Goal: Information Seeking & Learning: Learn about a topic

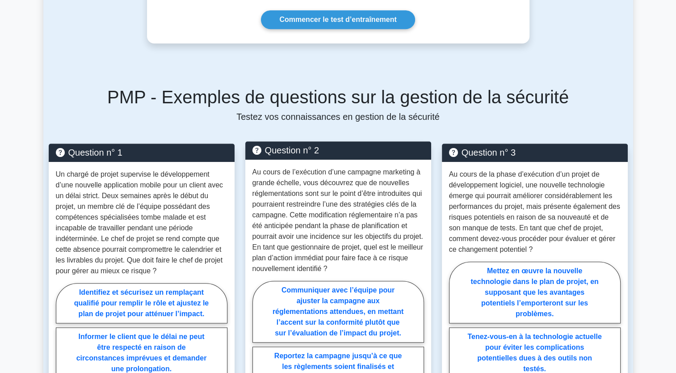
scroll to position [626, 0]
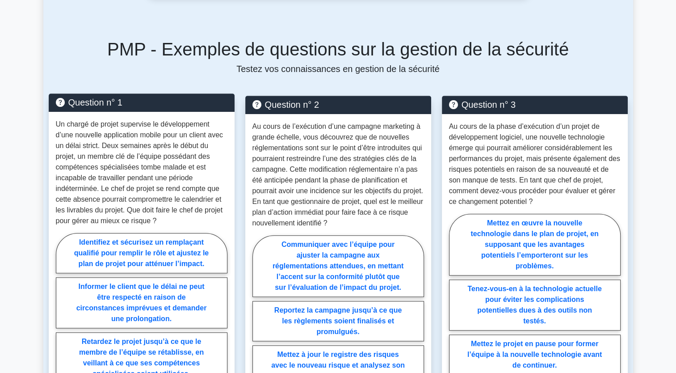
click at [161, 159] on p "Un chargé de projet supervise le développement d’une nouvelle application mobil…" at bounding box center [142, 172] width 172 height 107
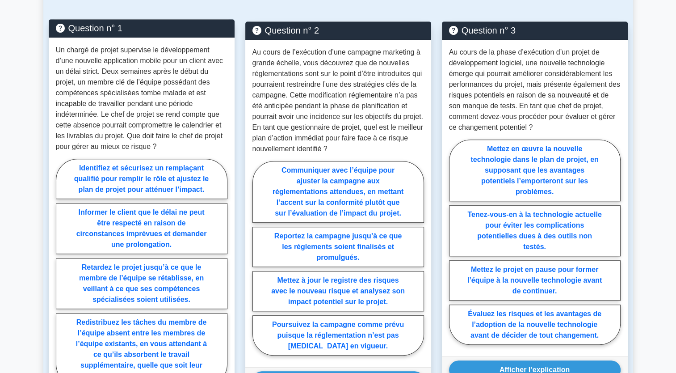
scroll to position [715, 0]
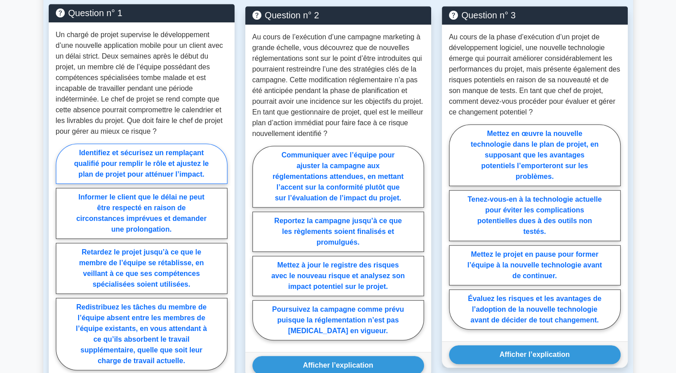
click at [142, 153] on label "Identifiez et sécurisez un remplaçant qualifié pour remplir le rôle et ajustez …" at bounding box center [142, 163] width 172 height 40
click at [62, 257] on input "Identifiez et sécurisez un remplaçant qualifié pour remplir le rôle et ajustez …" at bounding box center [59, 260] width 6 height 6
radio input "true"
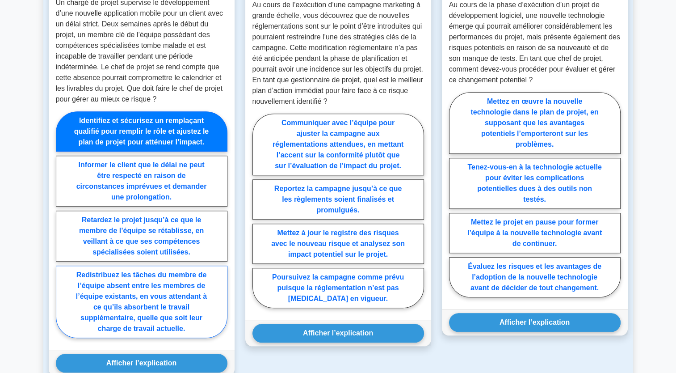
scroll to position [805, 0]
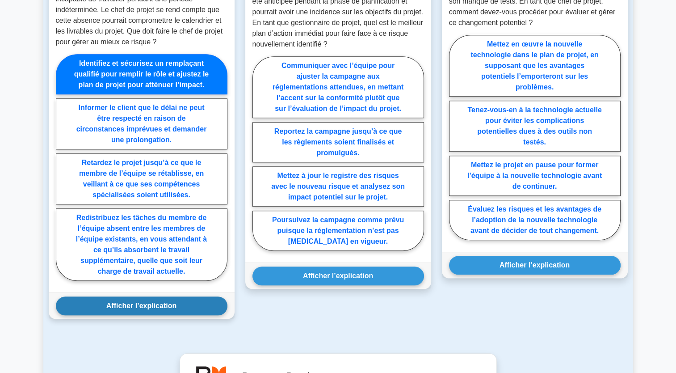
click at [144, 296] on button "Afficher l’explication" at bounding box center [142, 305] width 172 height 19
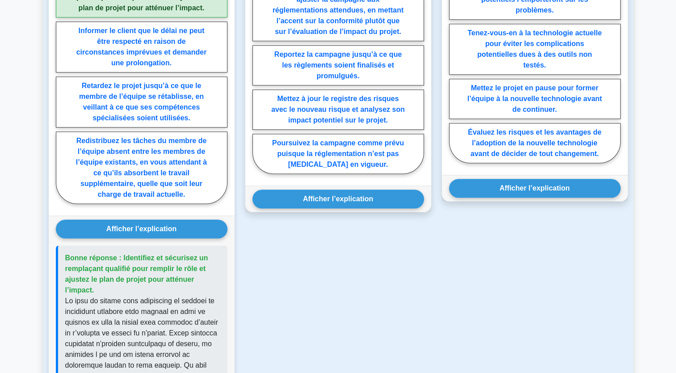
scroll to position [715, 0]
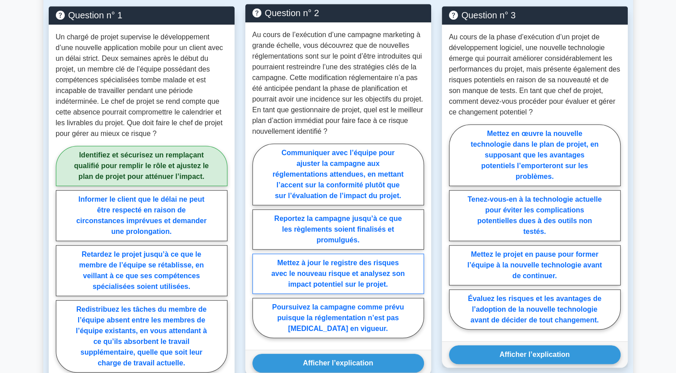
click at [374, 263] on label "Mettez à jour le registre des risques avec le nouveau risque et analysez son im…" at bounding box center [339, 273] width 172 height 40
click at [258, 246] on input "Mettez à jour le registre des risques avec le nouveau risque et analysez son im…" at bounding box center [256, 243] width 6 height 6
radio input "true"
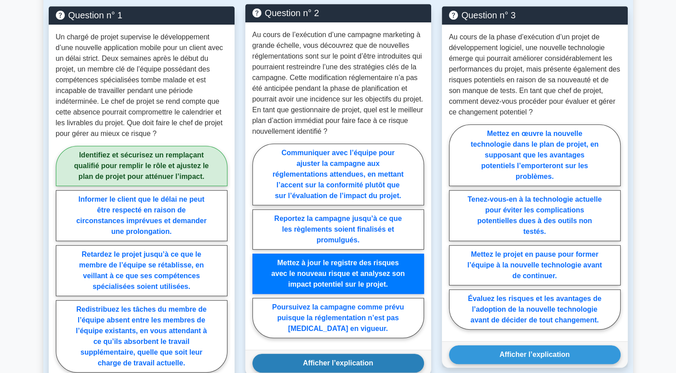
click at [342, 354] on button "Afficher l’explication" at bounding box center [339, 363] width 172 height 19
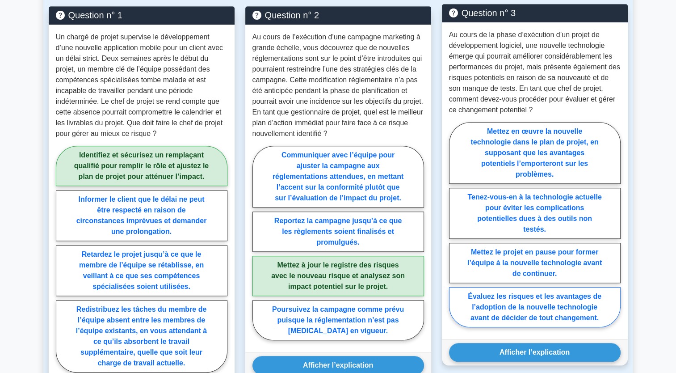
click at [534, 298] on label "Évaluez les risques et les avantages de l’adoption de la nouvelle technologie a…" at bounding box center [535, 307] width 172 height 40
click at [455, 230] on input "Évaluez les risques et les avantages de l’adoption de la nouvelle technologie a…" at bounding box center [452, 227] width 6 height 6
radio input "true"
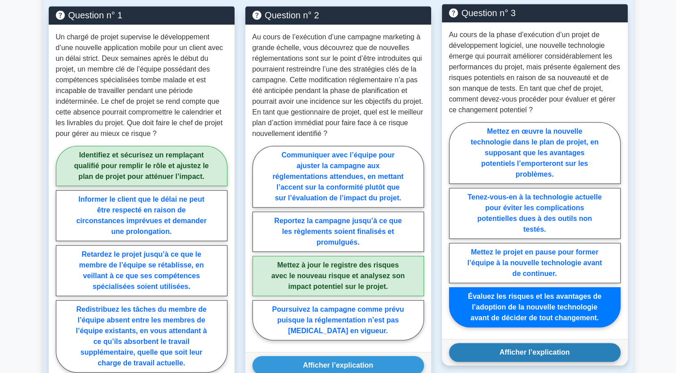
click at [535, 343] on button "Afficher l’explication" at bounding box center [535, 352] width 172 height 19
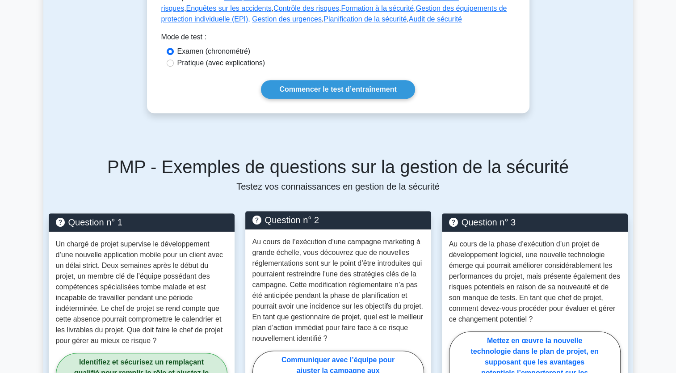
scroll to position [536, 0]
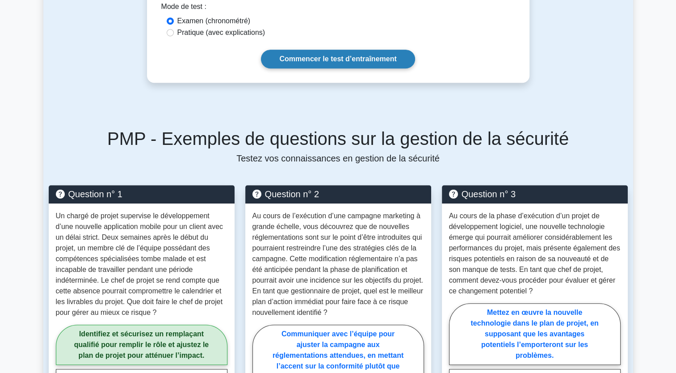
click at [305, 52] on link "Commencer le test d’entraînement" at bounding box center [338, 59] width 154 height 19
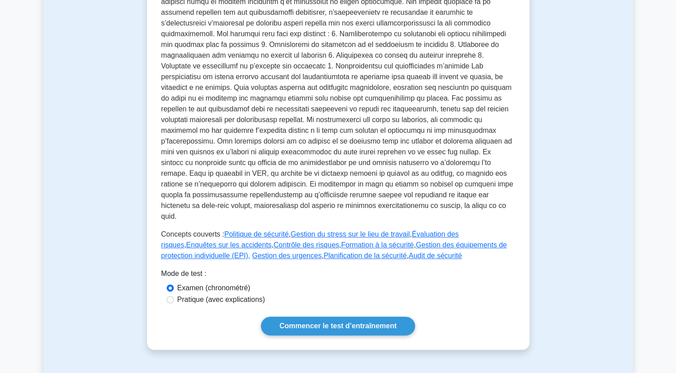
scroll to position [338, 0]
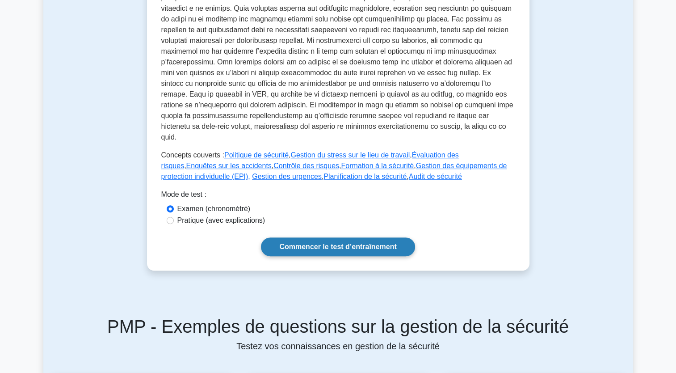
click at [310, 239] on link "Commencer le test d’entraînement" at bounding box center [338, 246] width 154 height 19
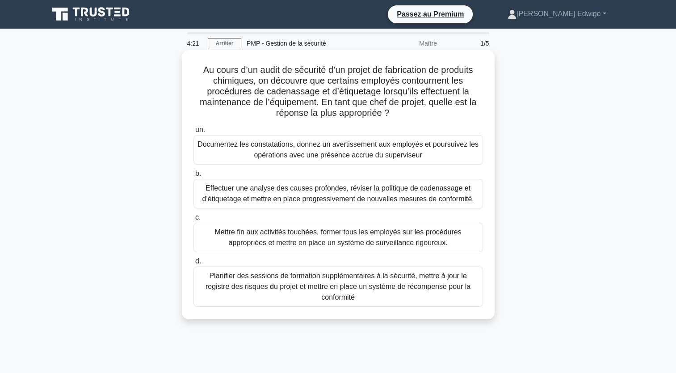
click at [295, 194] on div "Effectuer une analyse des causes profondes, réviser la politique de cadenassage…" at bounding box center [339, 194] width 290 height 30
click at [194, 177] on input "b. Effectuer une analyse des causes profondes, réviser la politique de cadenass…" at bounding box center [194, 174] width 0 height 6
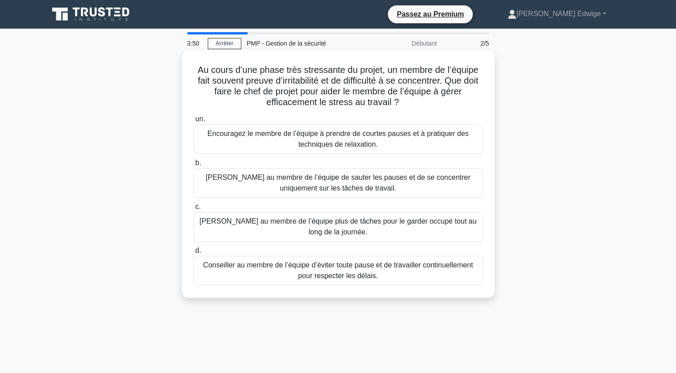
click at [401, 139] on div "Encouragez le membre de l’équipe à prendre de courtes pauses et à pratiquer des…" at bounding box center [339, 139] width 290 height 30
click at [194, 122] on input "un. Encouragez le membre de l’équipe à prendre de courtes pauses et à pratiquer…" at bounding box center [194, 119] width 0 height 6
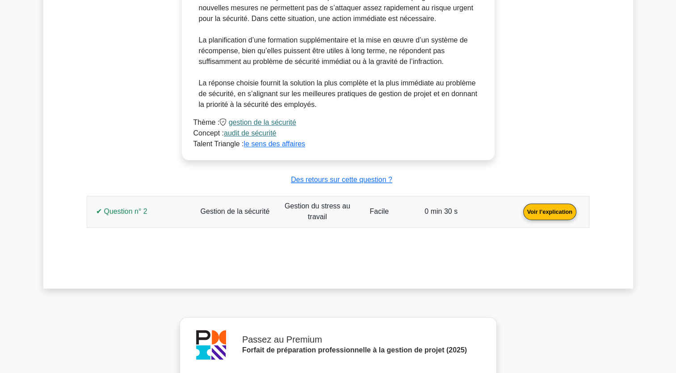
scroll to position [849, 0]
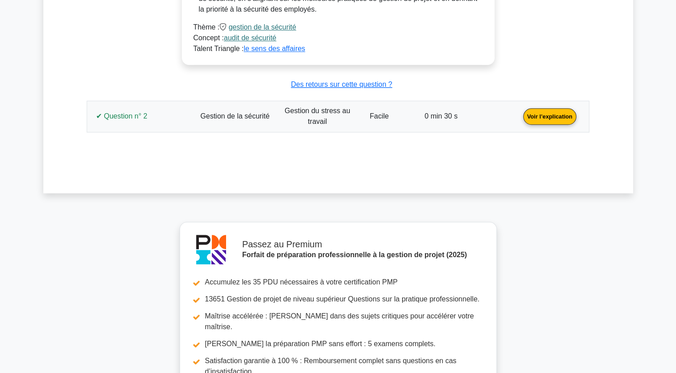
click at [542, 112] on link "Voir l’explication" at bounding box center [550, 116] width 60 height 8
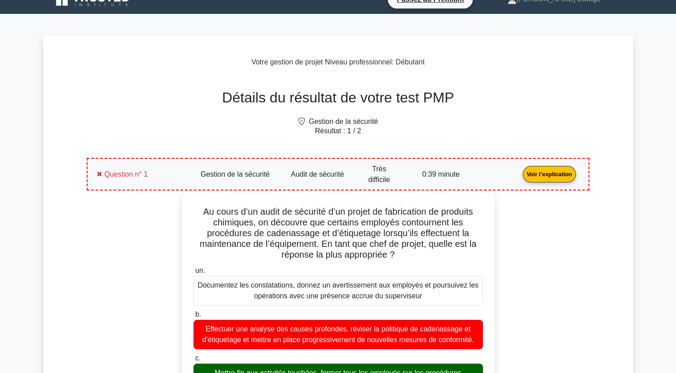
scroll to position [0, 0]
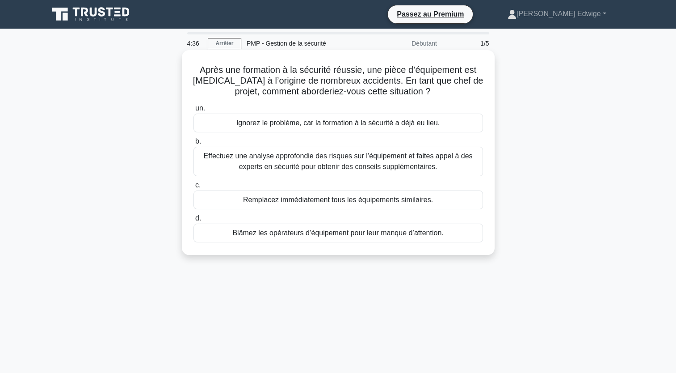
click at [279, 158] on div "Effectuez une analyse approfondie des risques sur l’équipement et faites appel …" at bounding box center [339, 162] width 290 height 30
click at [194, 144] on input "b. Effectuez une analyse approfondie des risques sur l’équipement et faites app…" at bounding box center [194, 142] width 0 height 6
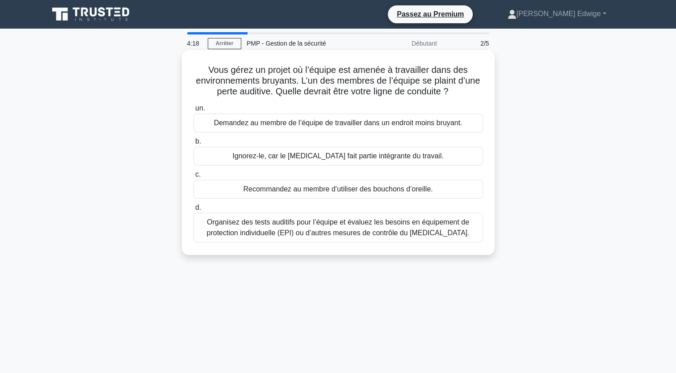
click at [322, 230] on div "Organisez des tests auditifs pour l’équipe et évaluez les besoins en équipement…" at bounding box center [339, 228] width 290 height 30
click at [194, 211] on input "d. Organisez des tests auditifs pour l’équipe et évaluez les besoins en équipem…" at bounding box center [194, 208] width 0 height 6
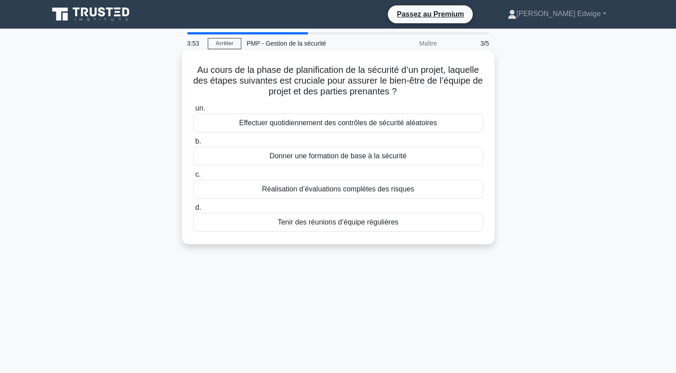
click at [320, 158] on div "Donner une formation de base à la sécurité" at bounding box center [339, 156] width 290 height 19
click at [194, 144] on input "b. Donner une formation de base à la sécurité" at bounding box center [194, 142] width 0 height 6
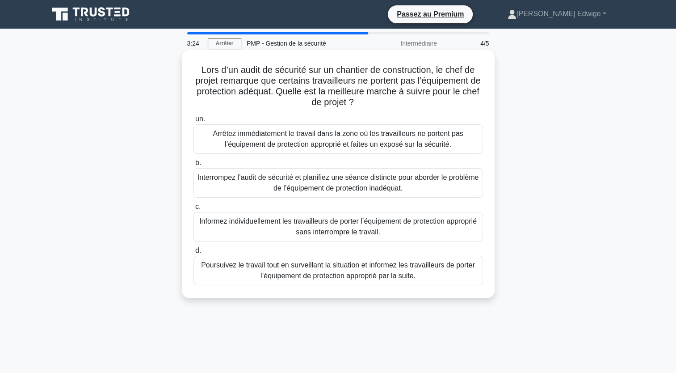
click at [320, 182] on div "Interrompez l’audit de sécurité et planifiez une séance distincte pour aborder …" at bounding box center [339, 183] width 290 height 30
click at [194, 166] on input "b. Interrompez l’audit de sécurité et planifiez une séance distincte pour abord…" at bounding box center [194, 163] width 0 height 6
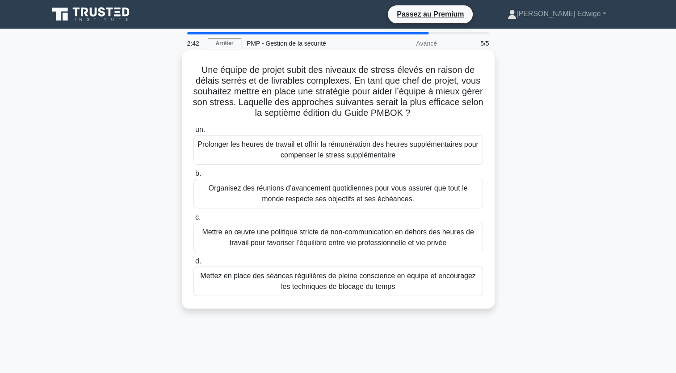
click at [274, 236] on div "Mettre en œuvre une politique stricte de non-communication en dehors des heures…" at bounding box center [339, 238] width 290 height 30
click at [194, 220] on input "c. Mettre en œuvre une politique stricte de non-communication en dehors des heu…" at bounding box center [194, 218] width 0 height 6
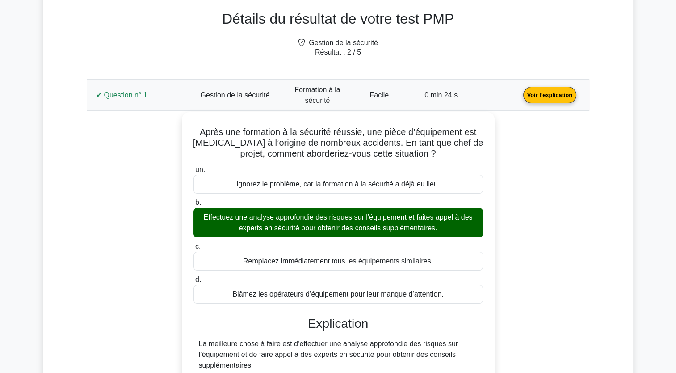
scroll to position [134, 0]
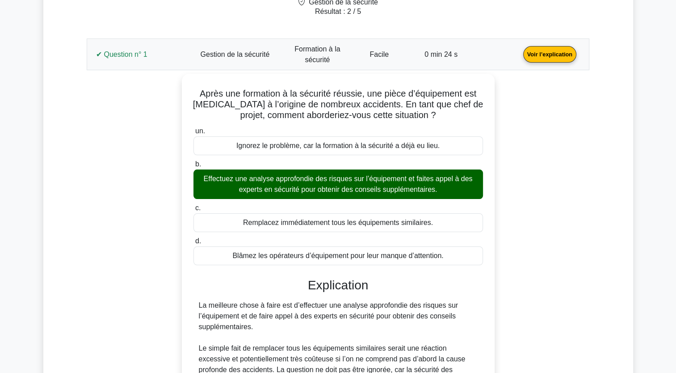
click at [551, 54] on link "Voir l’explication" at bounding box center [550, 54] width 60 height 8
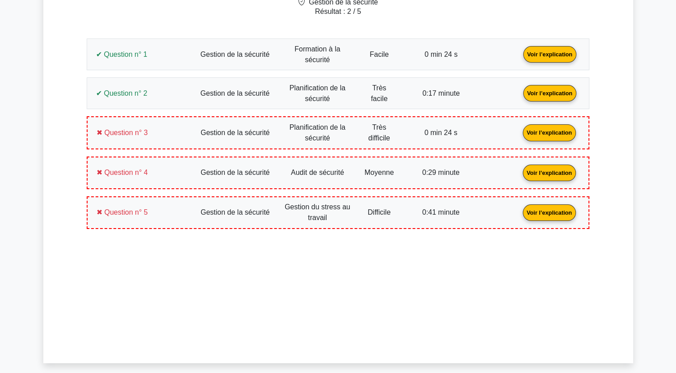
click at [553, 93] on link "Voir l’explication" at bounding box center [550, 93] width 60 height 8
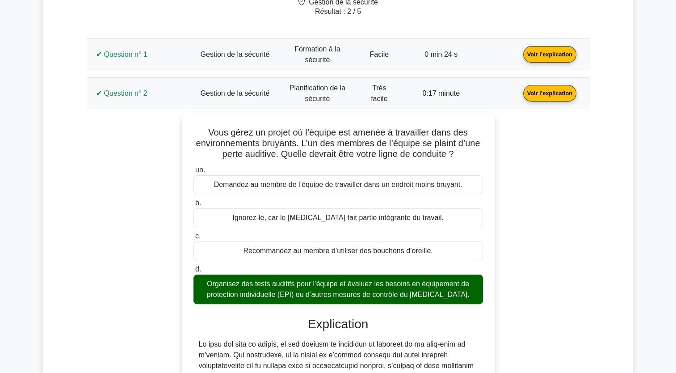
click at [542, 95] on link "Voir l’explication" at bounding box center [550, 93] width 60 height 8
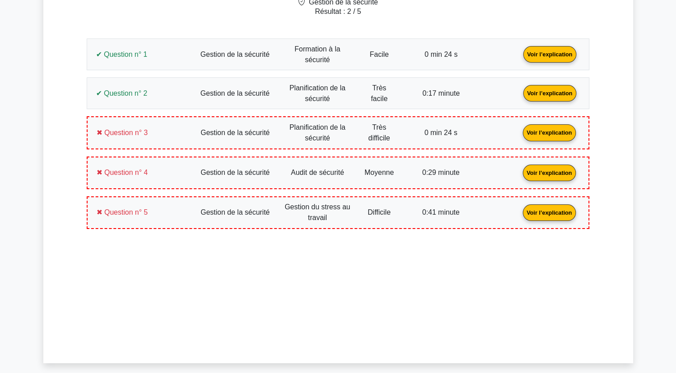
click at [547, 132] on link "Voir l’explication" at bounding box center [549, 132] width 60 height 8
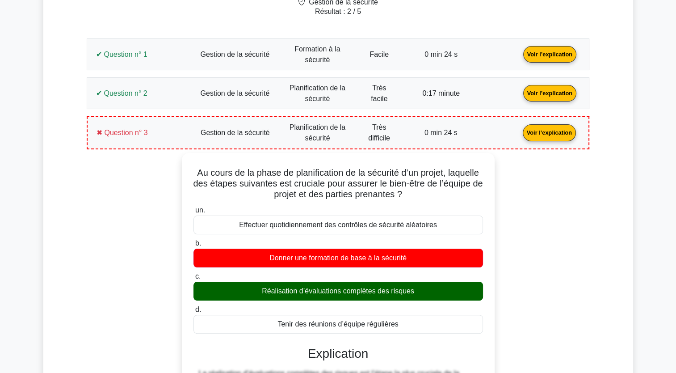
click at [545, 131] on link "Voir l’explication" at bounding box center [549, 132] width 60 height 8
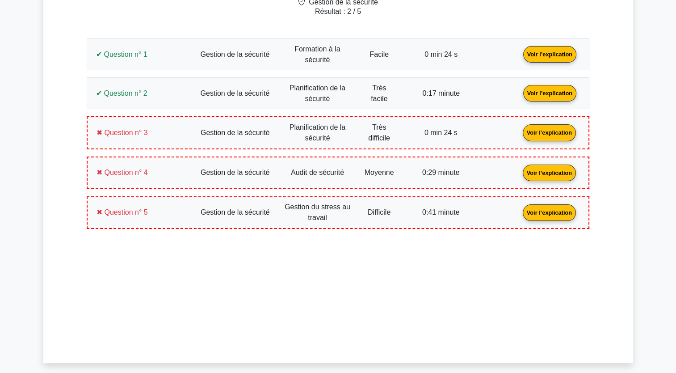
click at [542, 176] on link "Voir l’explication" at bounding box center [549, 172] width 60 height 8
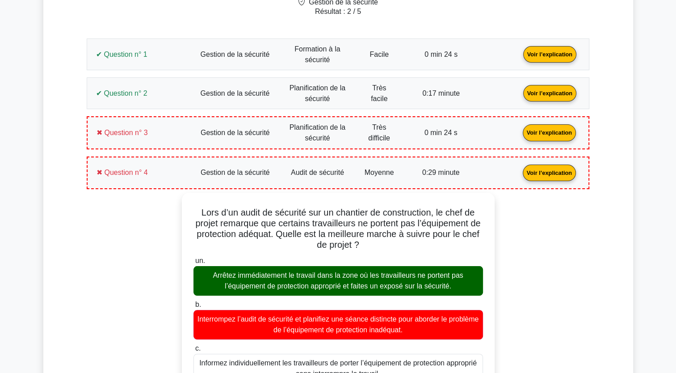
click at [551, 171] on link "Voir l’explication" at bounding box center [549, 172] width 60 height 8
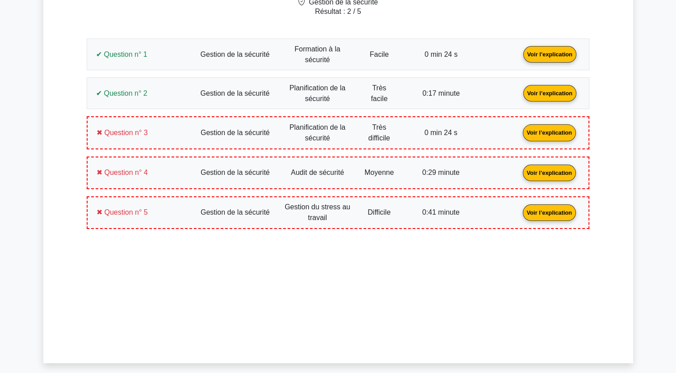
click at [562, 211] on link "Voir l’explication" at bounding box center [549, 212] width 60 height 8
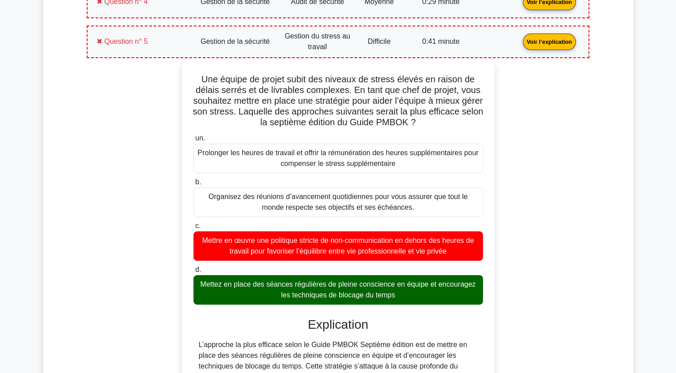
scroll to position [402, 0]
